Goal: Find specific page/section

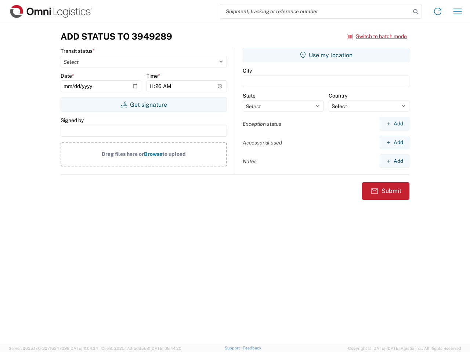
click at [315, 11] on input "search" at bounding box center [315, 11] width 190 height 14
click at [415, 12] on icon at bounding box center [415, 12] width 10 height 10
click at [437, 11] on icon at bounding box center [437, 12] width 12 height 12
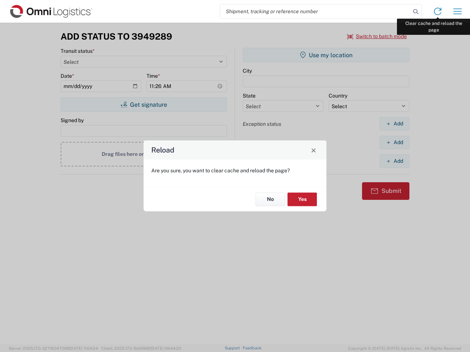
click at [457, 11] on div "Reload Are you sure, you want to clear cache and reload the page? No Yes" at bounding box center [235, 176] width 470 height 352
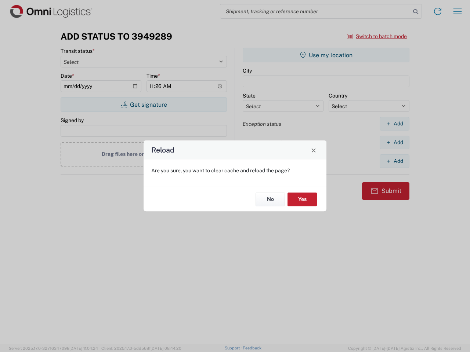
click at [377, 36] on div "Reload Are you sure, you want to clear cache and reload the page? No Yes" at bounding box center [235, 176] width 470 height 352
click at [143, 105] on div "Reload Are you sure, you want to clear cache and reload the page? No Yes" at bounding box center [235, 176] width 470 height 352
click at [326, 55] on div "Reload Are you sure, you want to clear cache and reload the page? No Yes" at bounding box center [235, 176] width 470 height 352
click at [394, 124] on div "Reload Are you sure, you want to clear cache and reload the page? No Yes" at bounding box center [235, 176] width 470 height 352
click at [394, 142] on div "Reload Are you sure, you want to clear cache and reload the page? No Yes" at bounding box center [235, 176] width 470 height 352
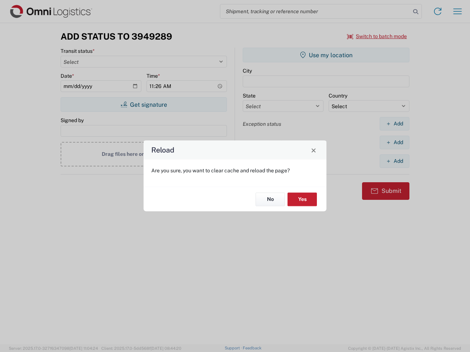
click at [394, 161] on div "Reload Are you sure, you want to clear cache and reload the page? No Yes" at bounding box center [235, 176] width 470 height 352
